Goal: Task Accomplishment & Management: Manage account settings

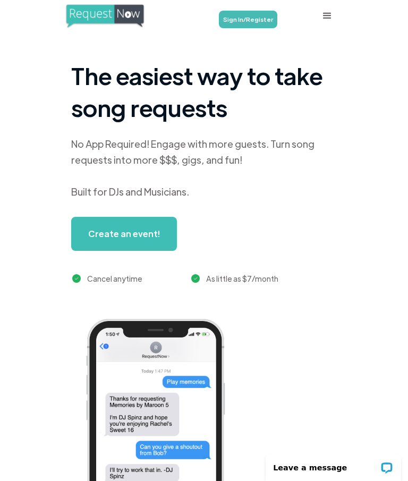
click at [258, 22] on link "Sign In/Register" at bounding box center [248, 20] width 58 height 18
